Goal: Information Seeking & Learning: Learn about a topic

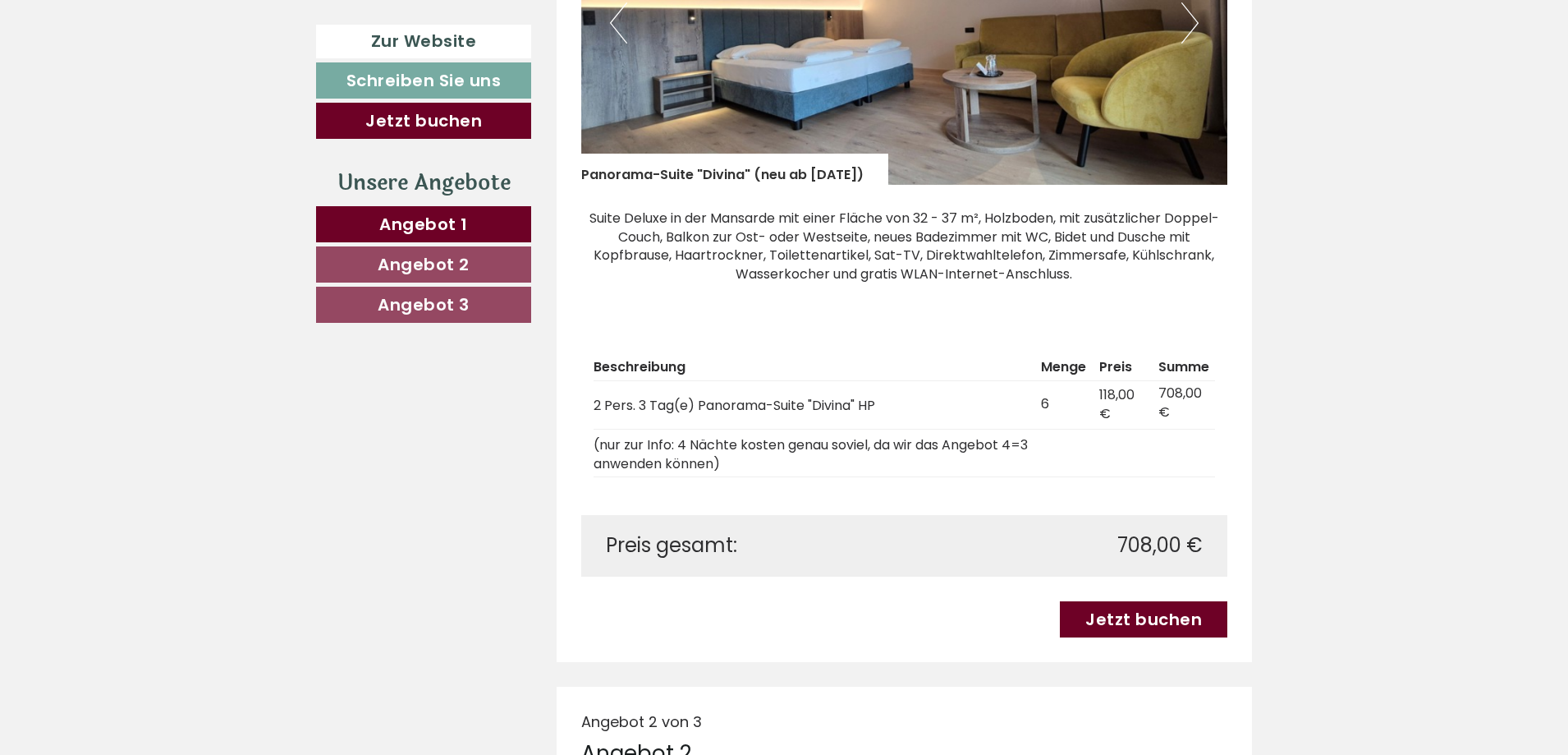
scroll to position [1315, 0]
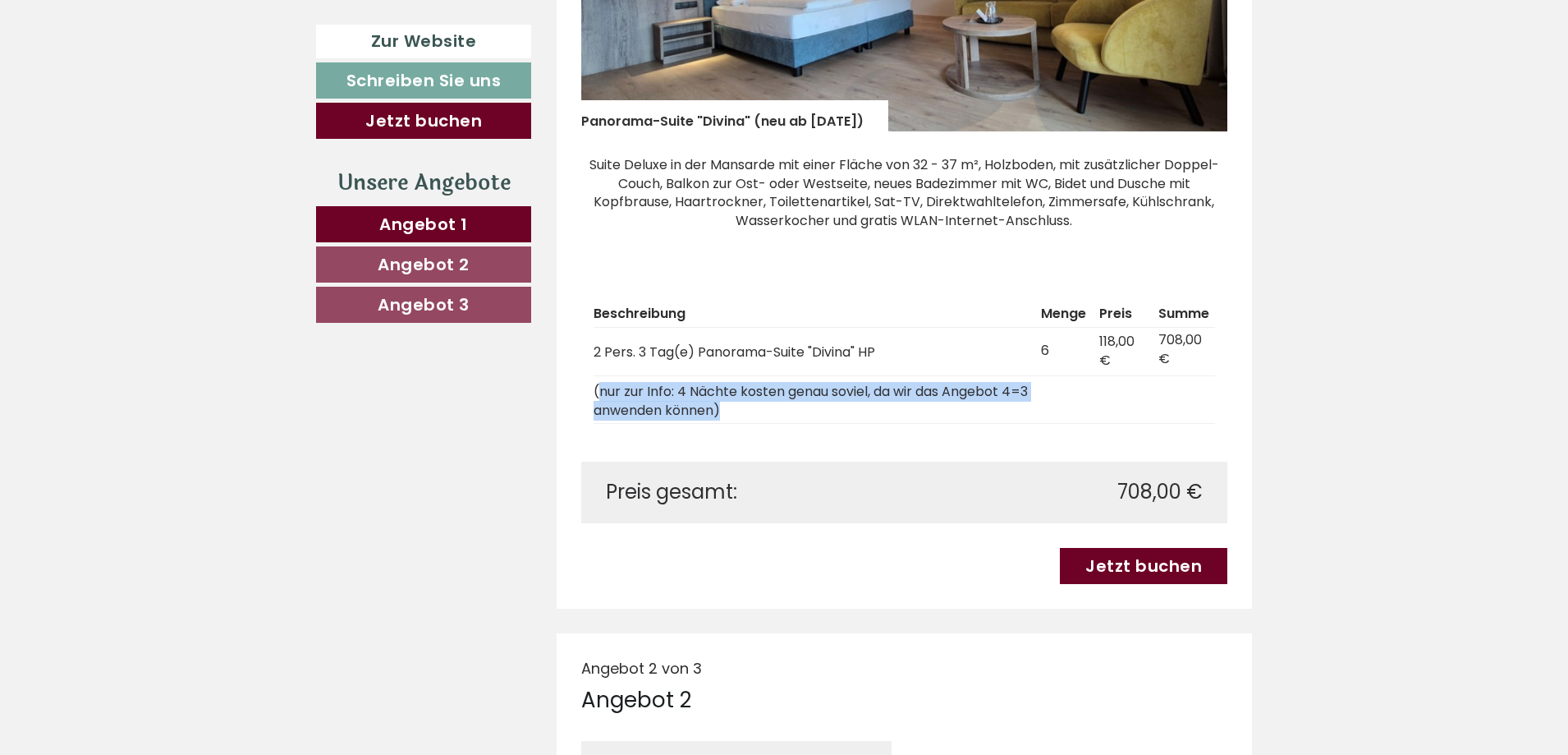
drag, startPoint x: 791, startPoint y: 405, endPoint x: 618, endPoint y: 304, distance: 200.3
click at [602, 360] on tbody "Beschreibung Menge Preis Summe 2 Pers. 3 Tag(e) Panorama-Suite "Divina" HP 6 11…" at bounding box center [904, 362] width 623 height 122
click at [648, 272] on div "Beschreibung Menge Preis Summe 2 Pers. 3 Tag(e) Panorama-Suite "Divina" HP 6 11…" at bounding box center [905, 362] width 647 height 198
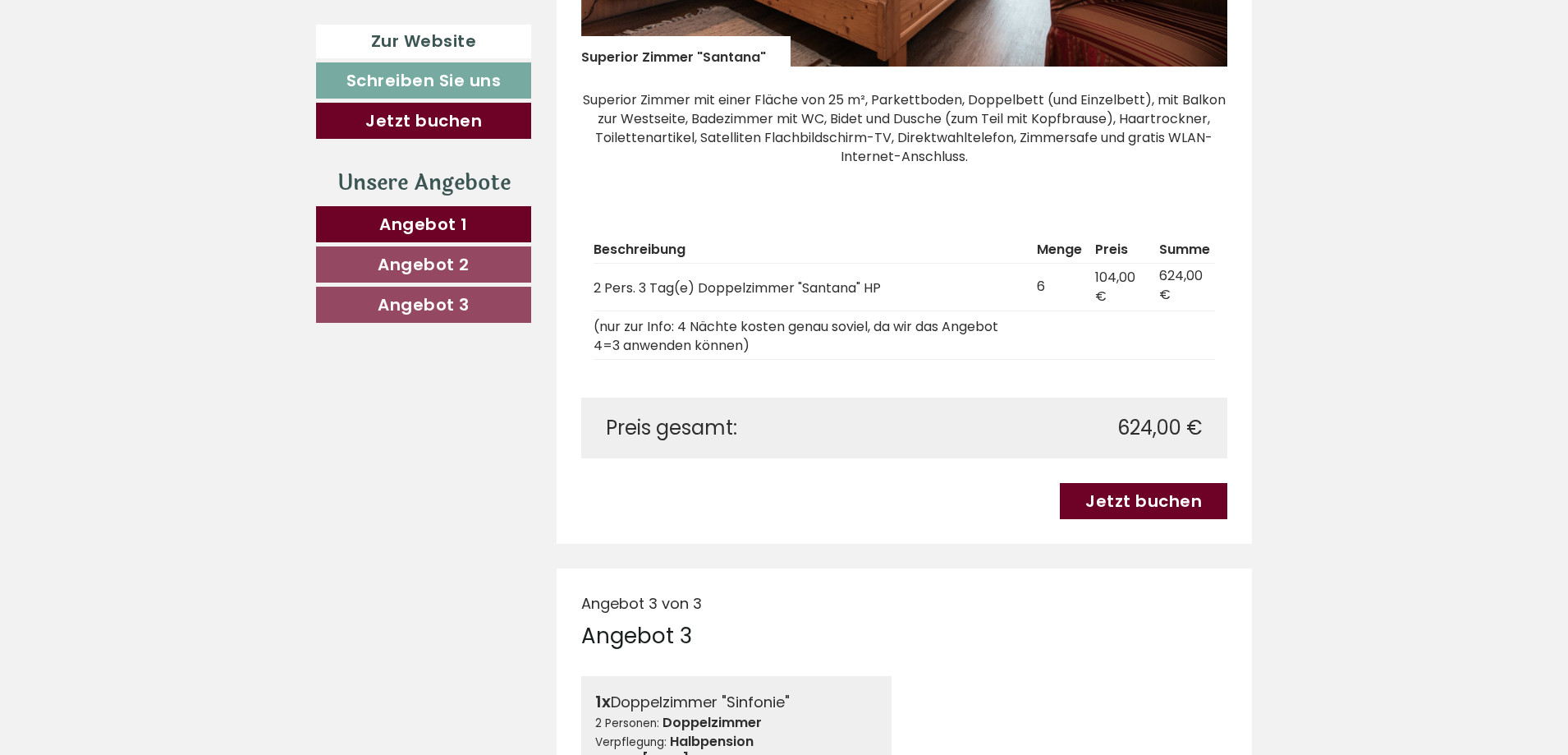
scroll to position [2628, 0]
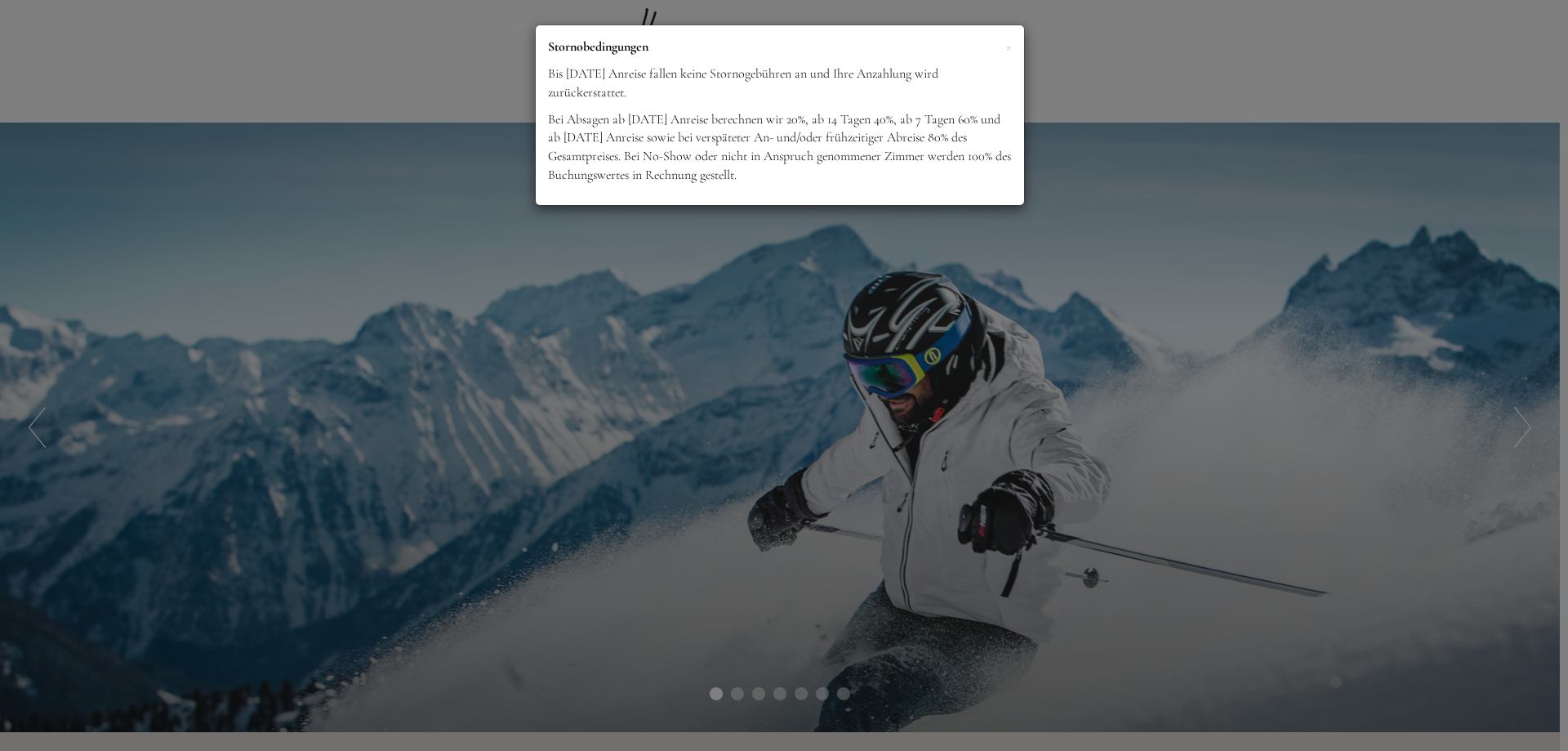
click at [747, 306] on div "× Stornobedingungen Bis [DATE] Anreise fallen keine Stornogebühren an und Ihre …" at bounding box center [784, 375] width 1568 height 751
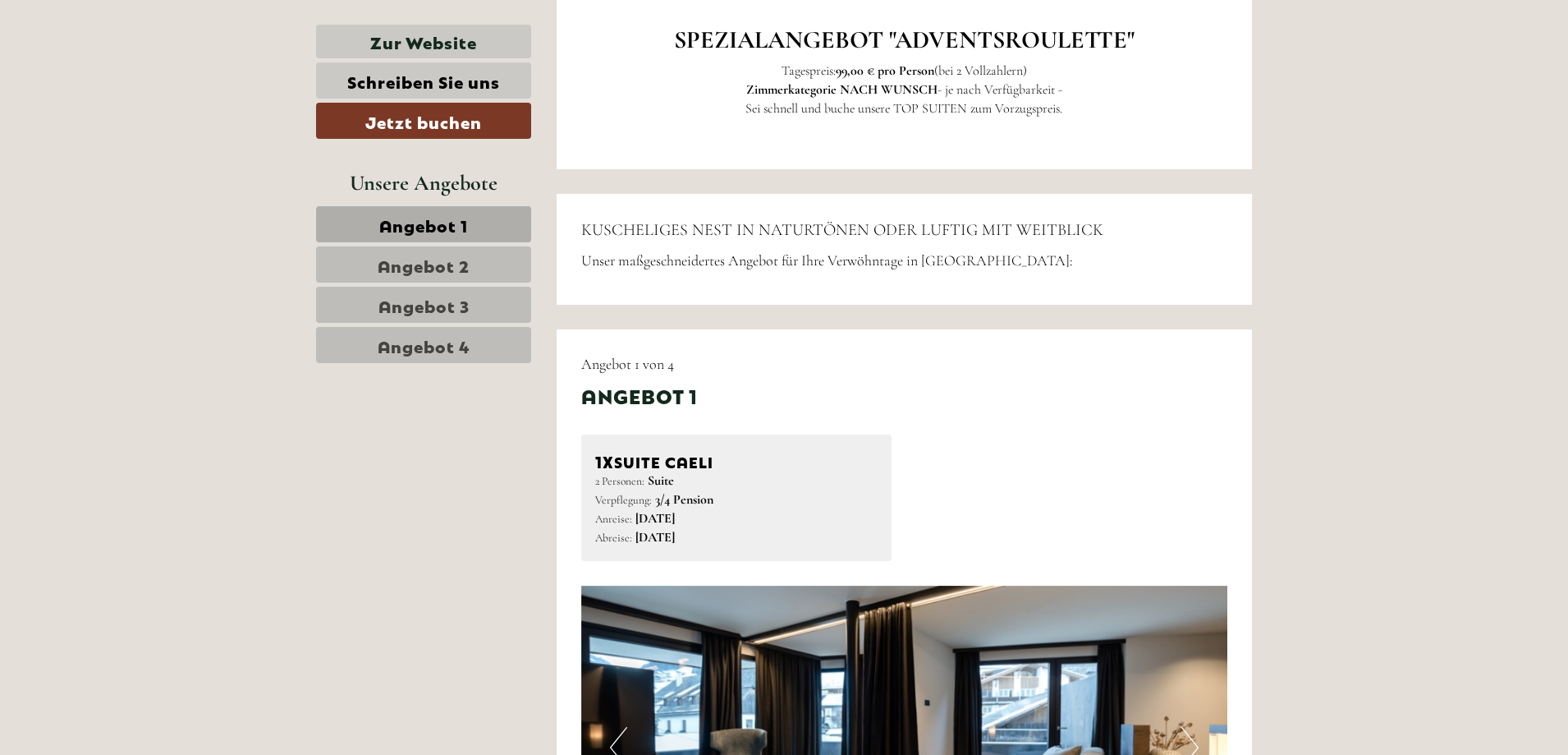
scroll to position [986, 0]
